Goal: Information Seeking & Learning: Find contact information

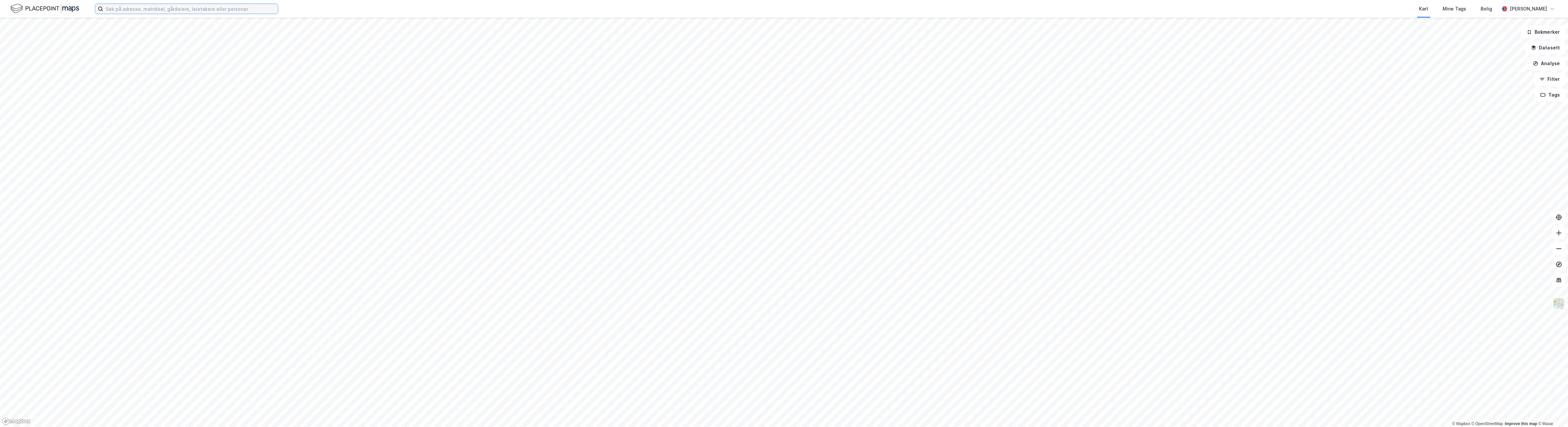
click at [133, 10] on input at bounding box center [190, 9] width 175 height 10
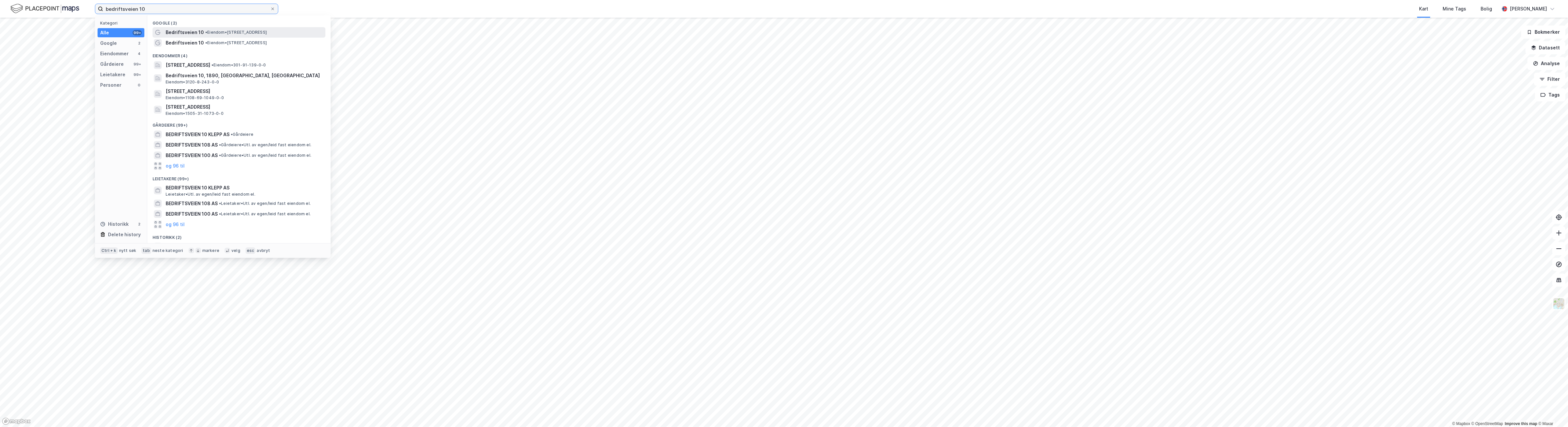
type input "bedriftsveien 10"
click at [262, 35] on div "Bedriftsveien 10 • Eiendom • [STREET_ADDRESS]" at bounding box center [245, 32] width 158 height 8
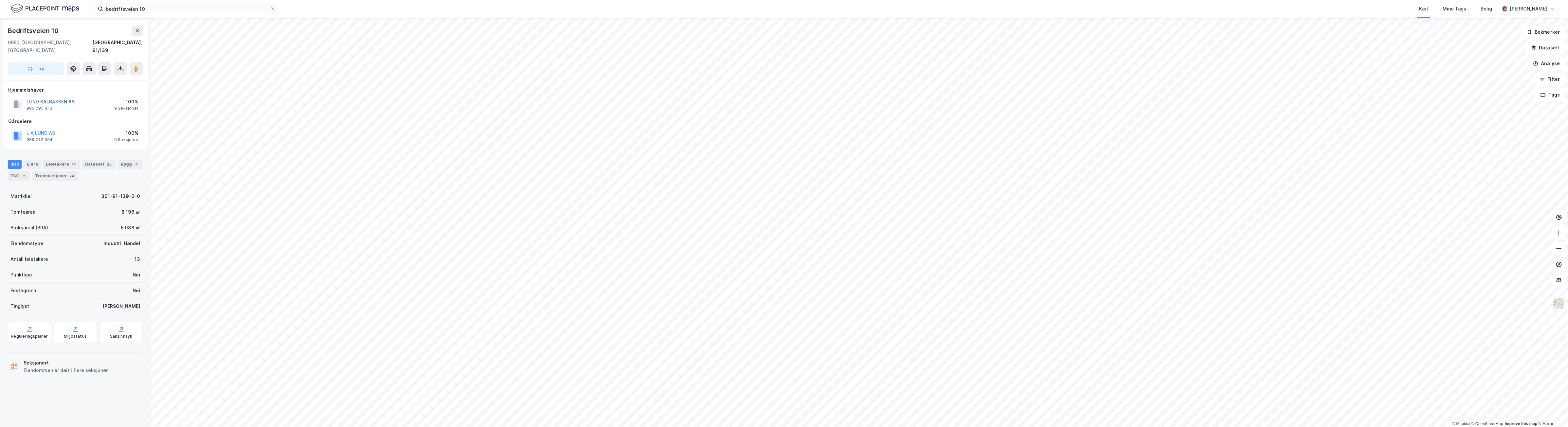
click at [0, 0] on button "LUND KALBAKKEN AS" at bounding box center [0, 0] width 0 height 0
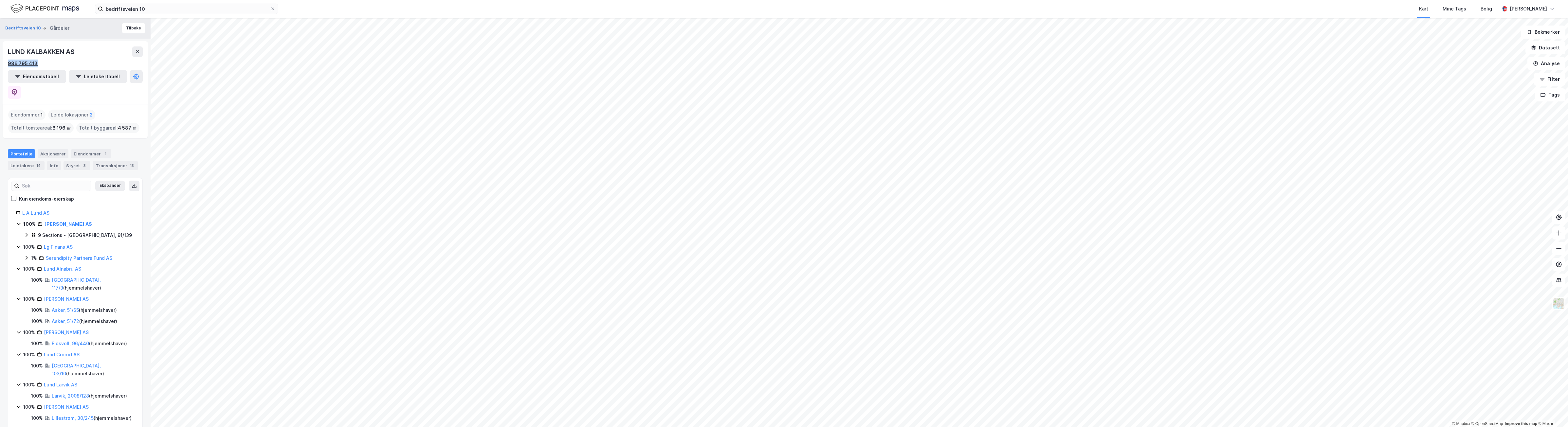
drag, startPoint x: 43, startPoint y: 63, endPoint x: 7, endPoint y: 63, distance: 36.0
click at [8, 63] on div "986 795 413" at bounding box center [75, 63] width 135 height 8
drag, startPoint x: 7, startPoint y: 63, endPoint x: 12, endPoint y: 63, distance: 5.0
copy div "986 795 413"
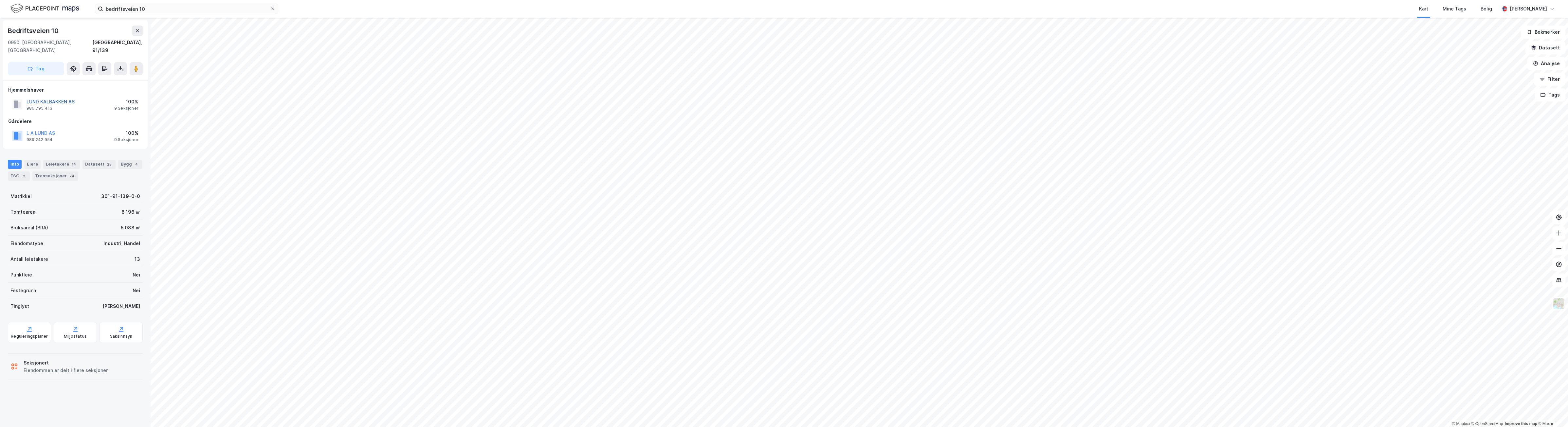
click at [0, 0] on button "LUND KALBAKKEN AS" at bounding box center [0, 0] width 0 height 0
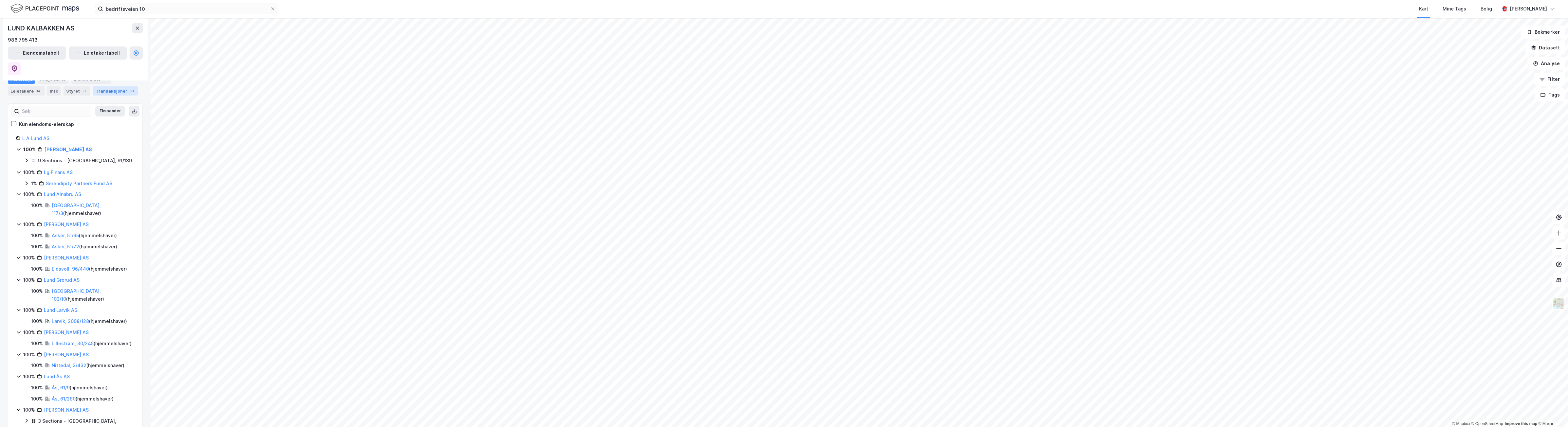
scroll to position [82, 0]
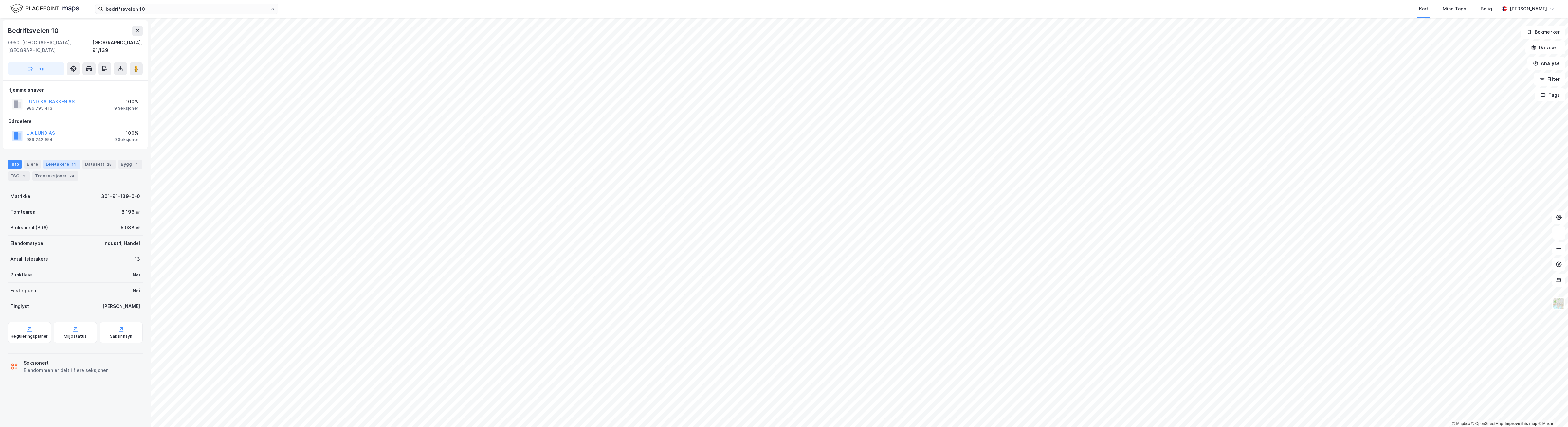
click at [59, 159] on div "Leietakere 14" at bounding box center [61, 164] width 37 height 9
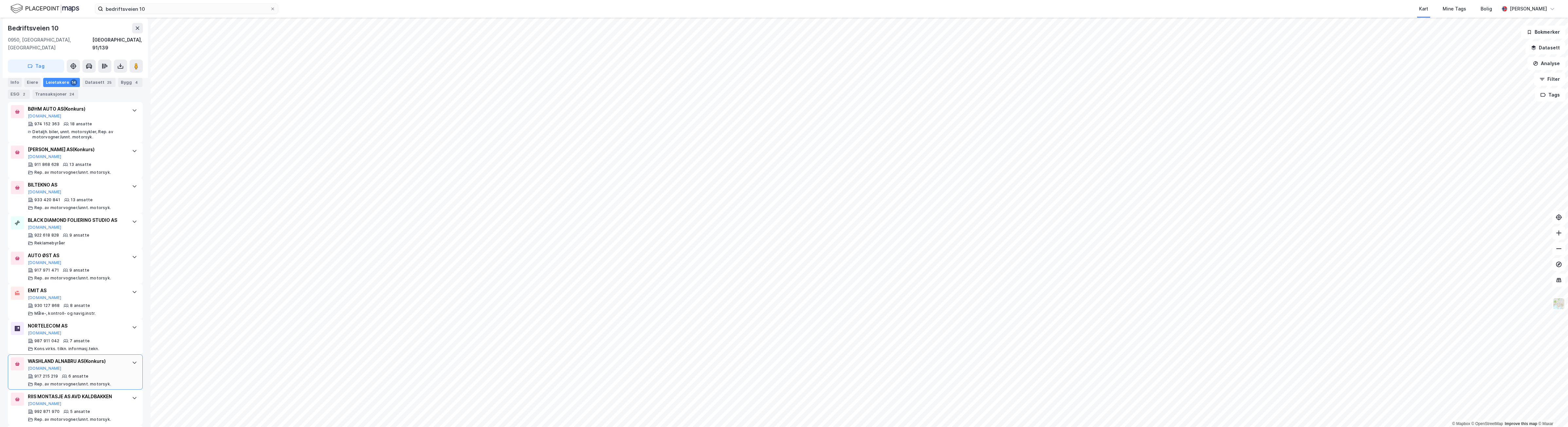
scroll to position [245, 0]
click at [35, 328] on button "[DOMAIN_NAME]" at bounding box center [44, 327] width 33 height 5
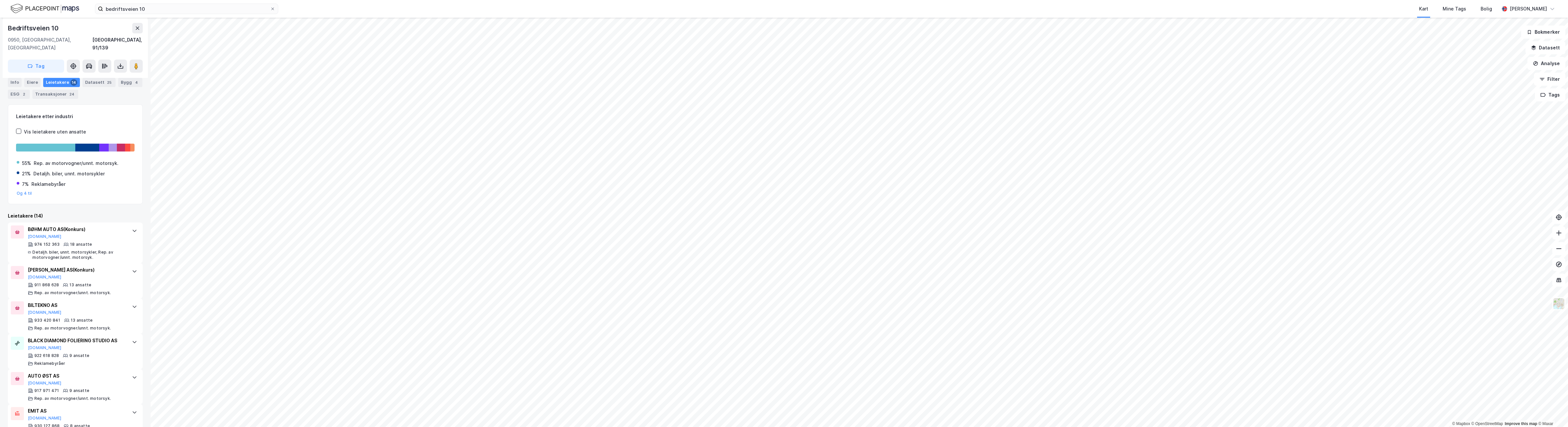
scroll to position [0, 0]
